Goal: Information Seeking & Learning: Learn about a topic

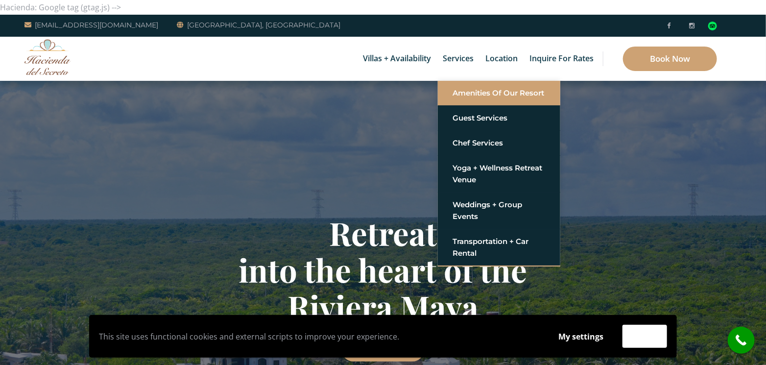
click at [491, 91] on link "Amenities of Our Resort" at bounding box center [499, 93] width 93 height 18
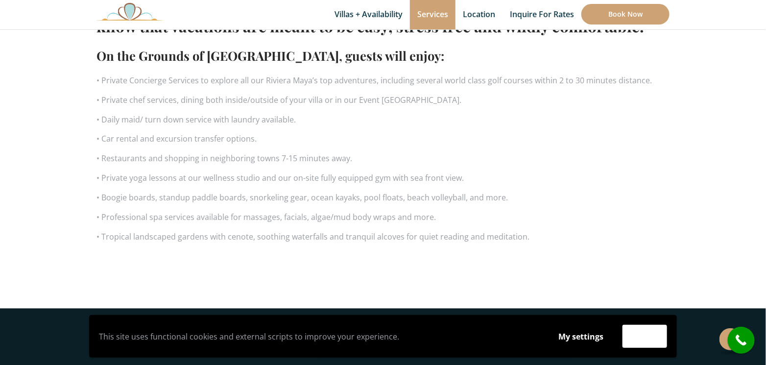
scroll to position [735, 0]
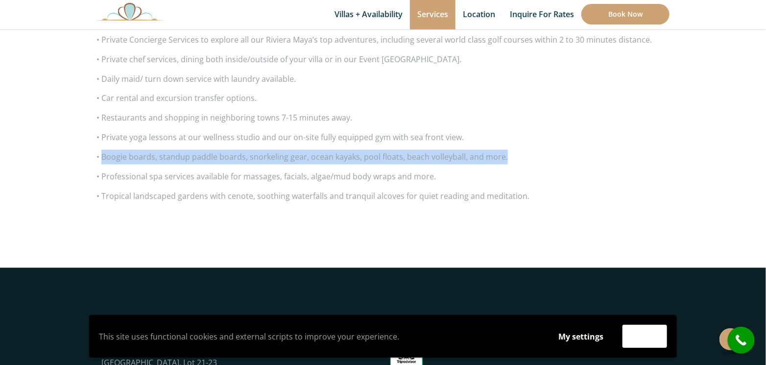
drag, startPoint x: 510, startPoint y: 157, endPoint x: 102, endPoint y: 160, distance: 408.5
click at [102, 160] on p "• Boogie boards, standup paddle boards, snorkeling gear, ocean kayaks, pool flo…" at bounding box center [382, 157] width 573 height 15
copy p "Boogie boards, standup paddle boards, snorkeling gear, ocean kayaks, pool float…"
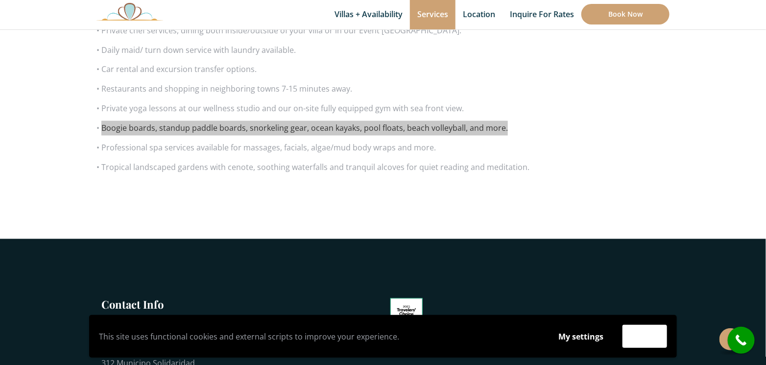
scroll to position [588, 0]
